Goal: Submit feedback/report problem

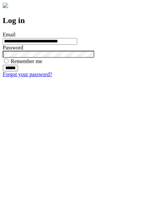
click at [18, 72] on input "******" at bounding box center [10, 68] width 15 height 7
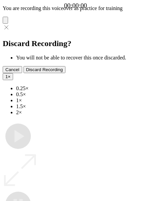
type input "**********"
